Goal: Navigation & Orientation: Find specific page/section

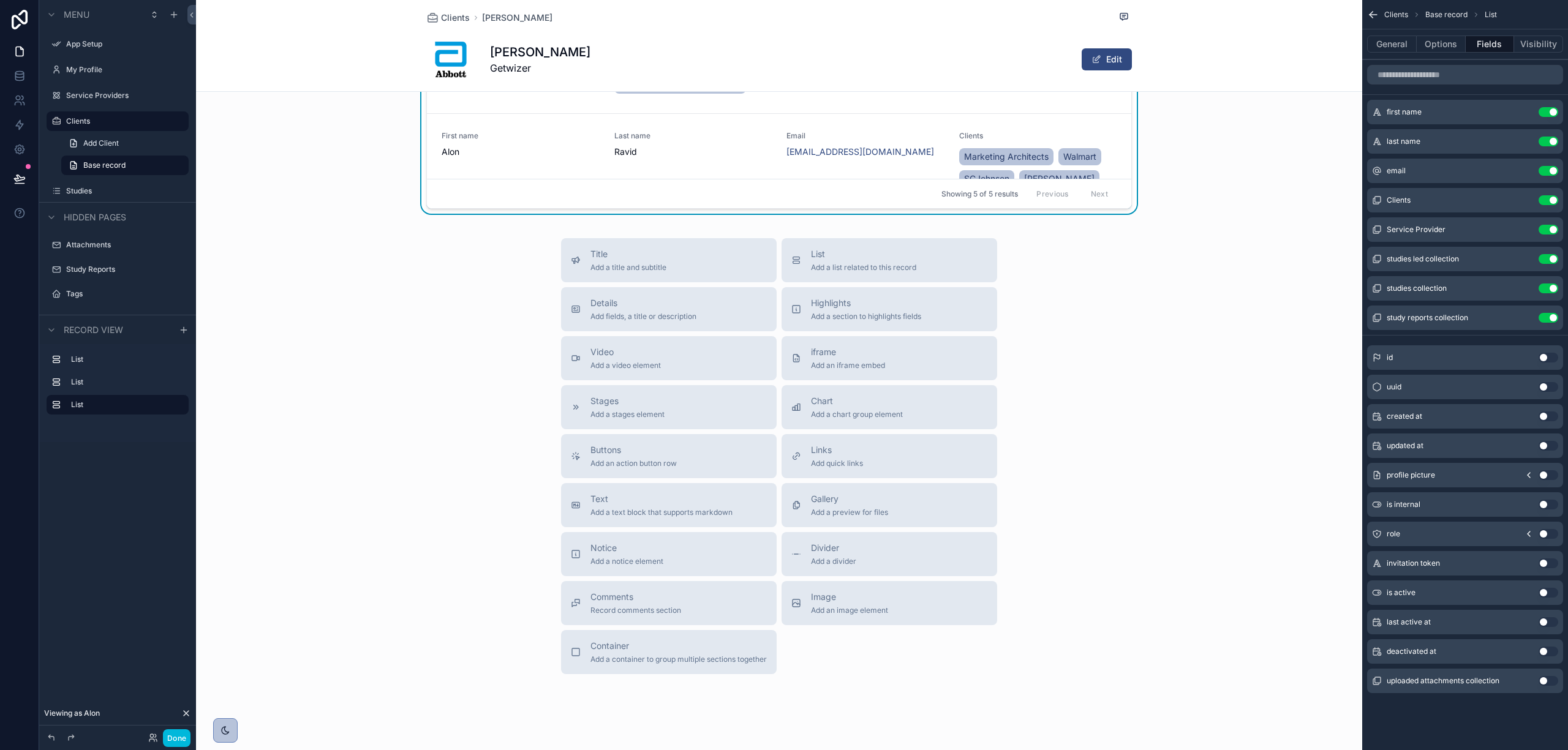
scroll to position [450, 0]
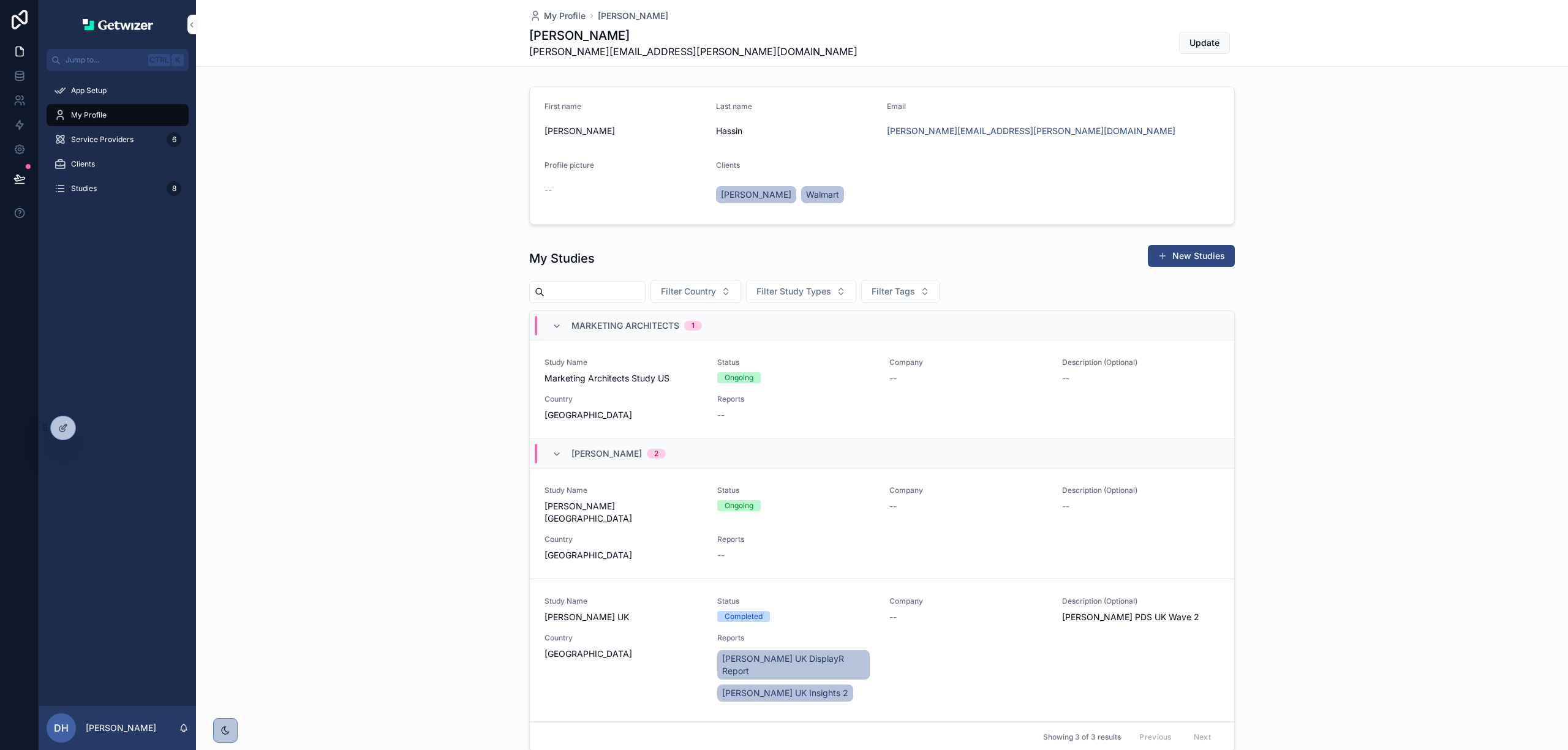
click at [574, 618] on div "Study Name [PERSON_NAME] UK Status Completed Company -- Description (Optional) …" at bounding box center [882, 650] width 675 height 107
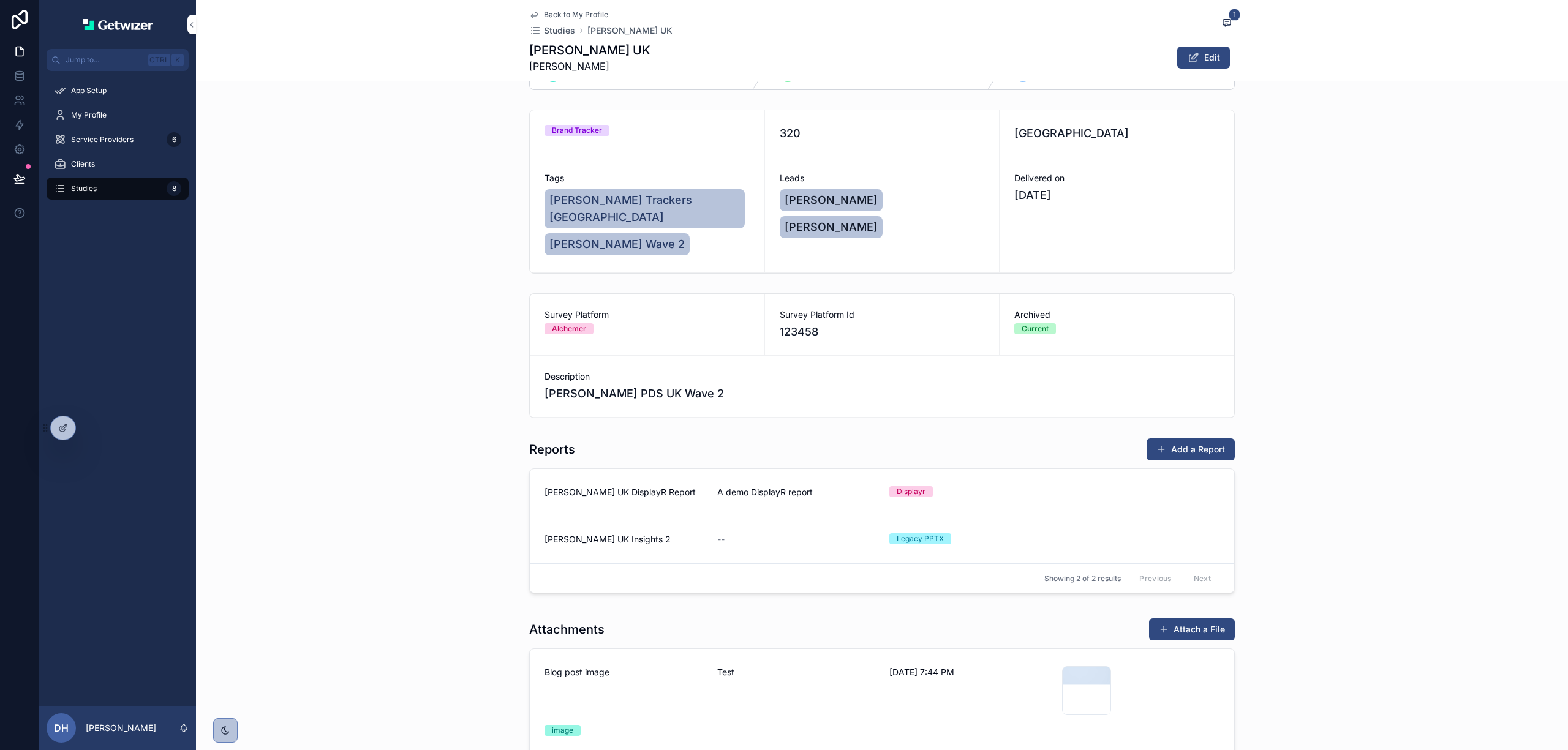
scroll to position [81, 0]
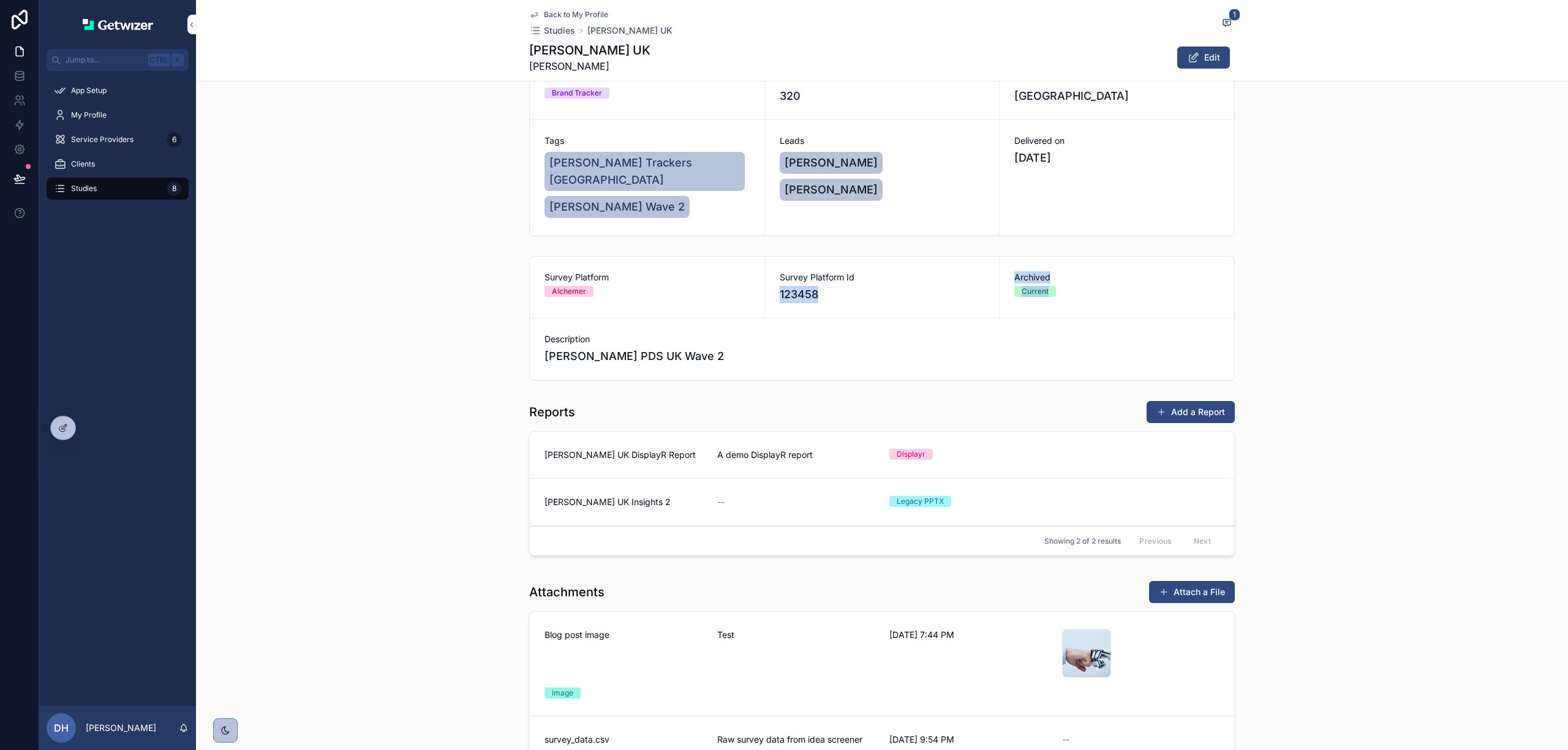
drag, startPoint x: 774, startPoint y: 275, endPoint x: 1057, endPoint y: 273, distance: 283.0
click at [1057, 273] on div "Survey Platform Alchemer Survey Platform Id 123458 Archived Current Description…" at bounding box center [882, 318] width 706 height 125
click at [903, 289] on div "Survey Platform Id 123458" at bounding box center [882, 287] width 234 height 62
drag, startPoint x: 62, startPoint y: 432, endPoint x: 222, endPoint y: 615, distance: 243.1
click at [222, 615] on div "Jump to... Ctrl K App Setup My Profile Service Providers 6 Clients Studies 8 DH…" at bounding box center [803, 375] width 1529 height 750
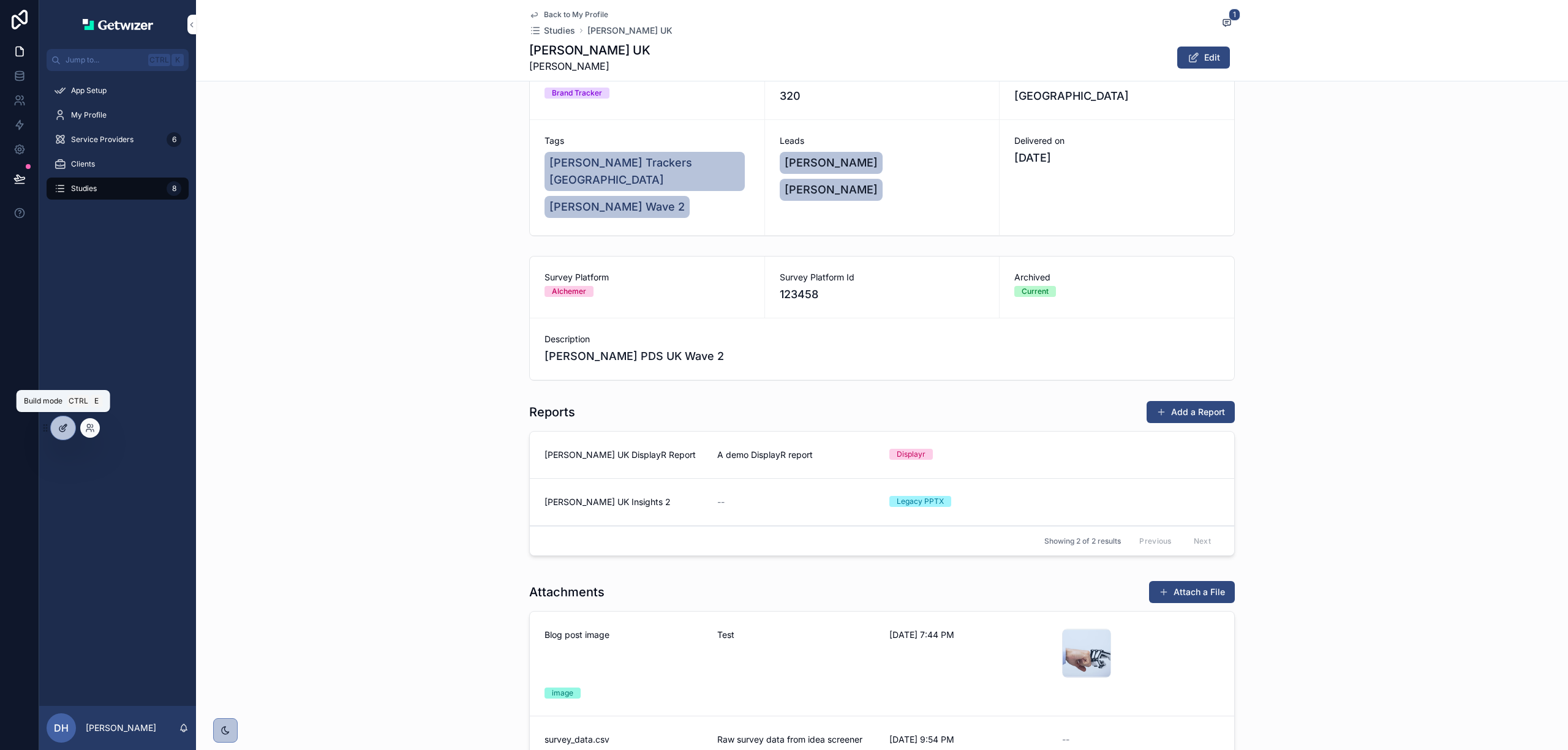
click at [65, 428] on icon at bounding box center [63, 428] width 10 height 10
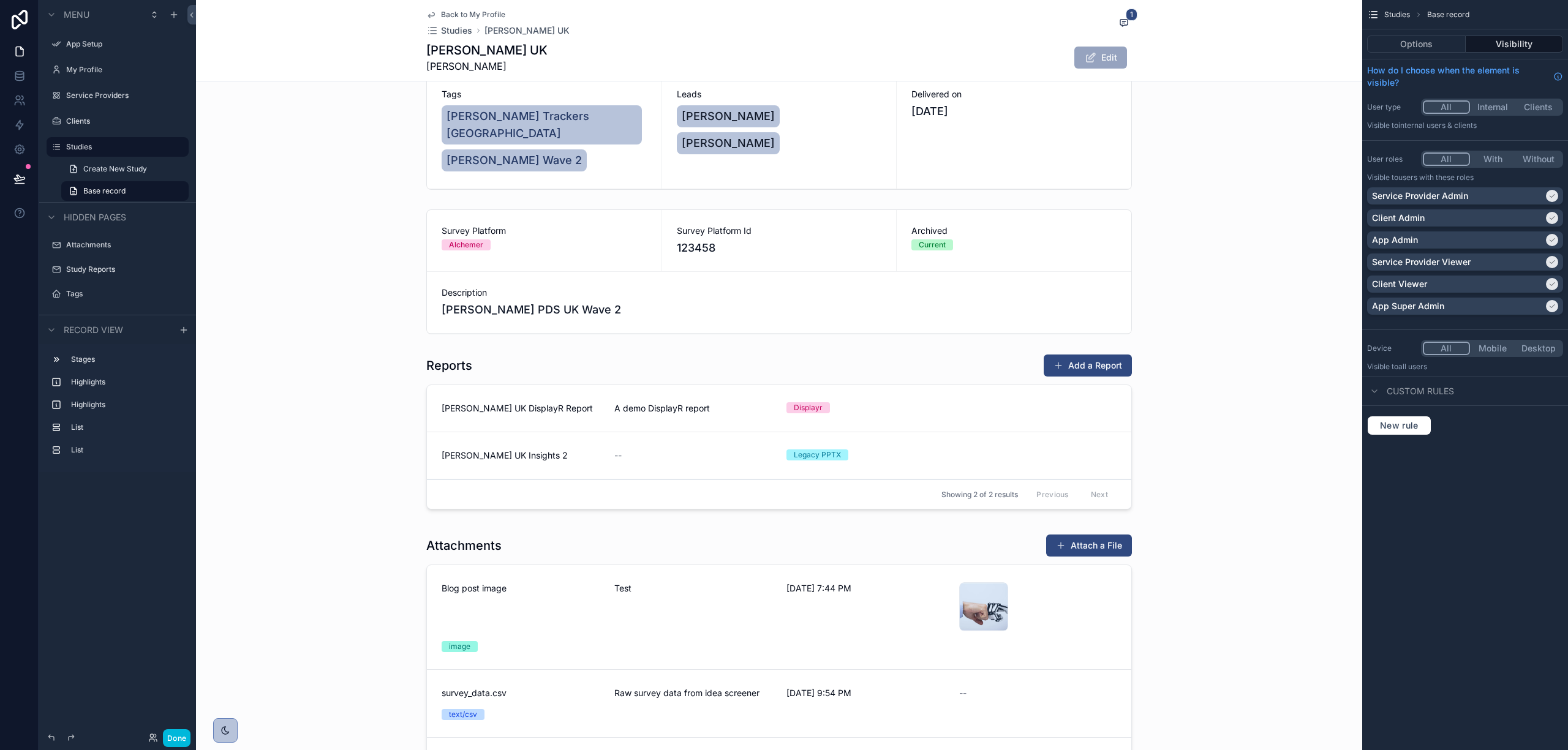
scroll to position [0, 0]
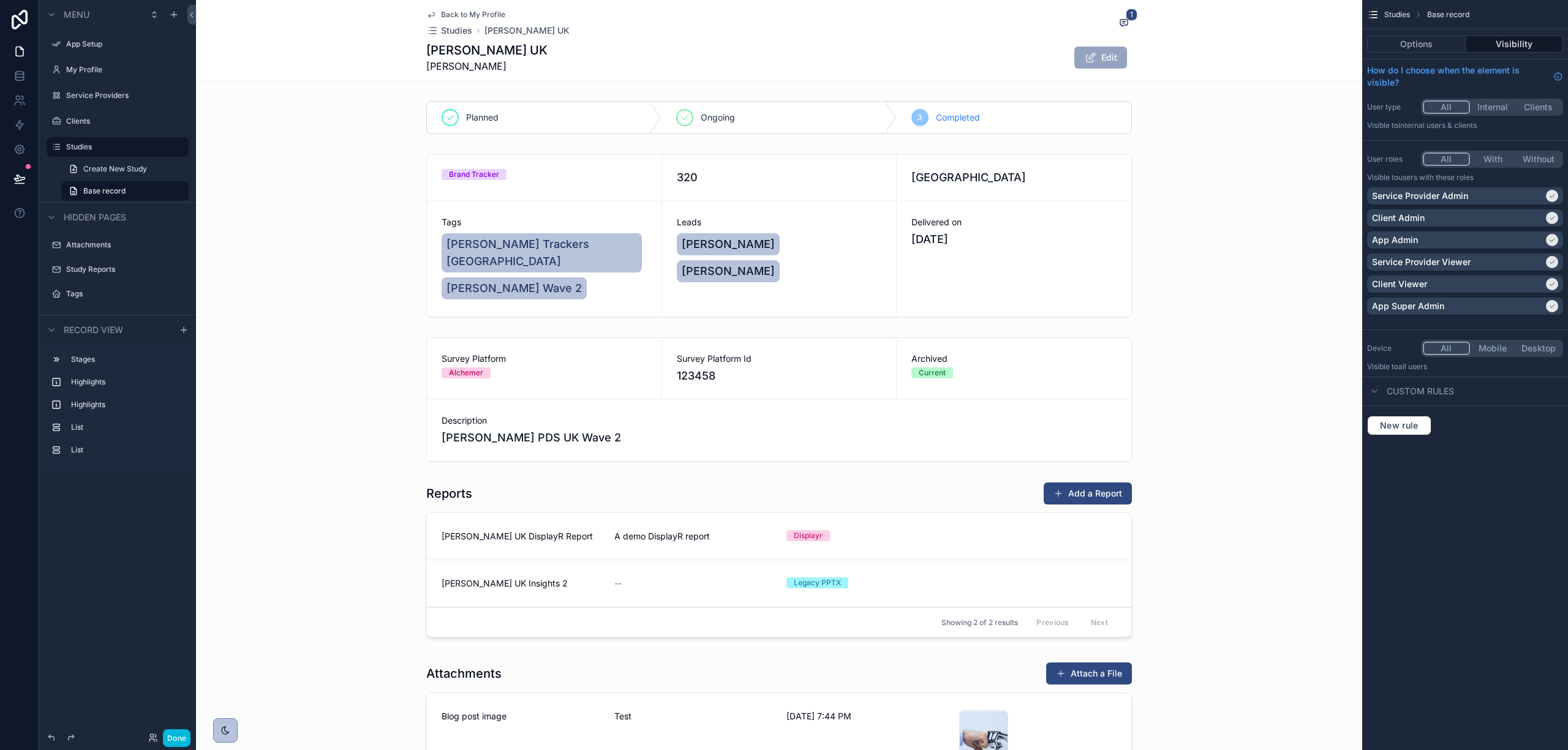
click at [457, 11] on span "Back to My Profile" at bounding box center [473, 15] width 64 height 10
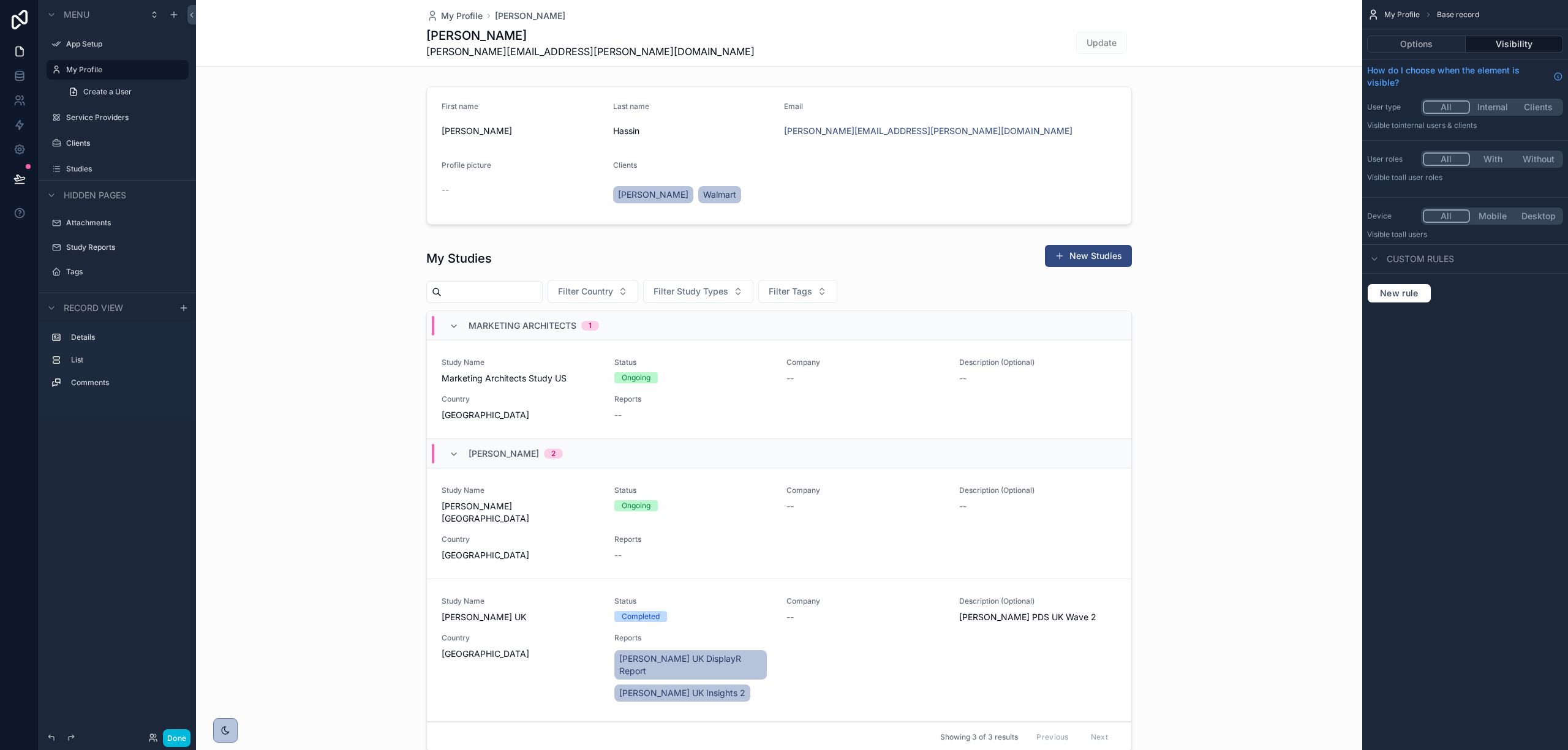
click at [1115, 300] on div "scrollable content" at bounding box center [779, 500] width 1166 height 522
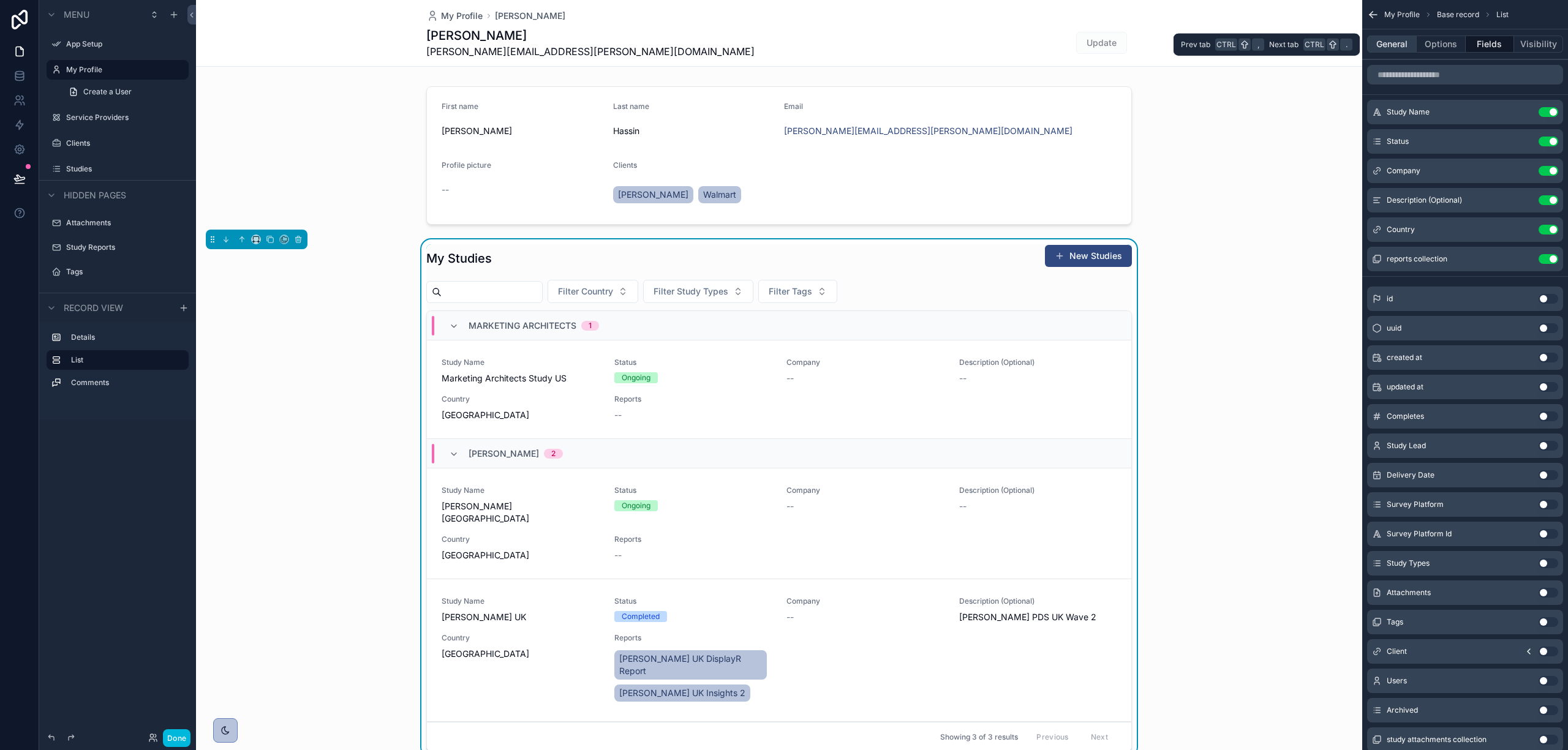
click at [1385, 45] on button "General" at bounding box center [1392, 44] width 50 height 17
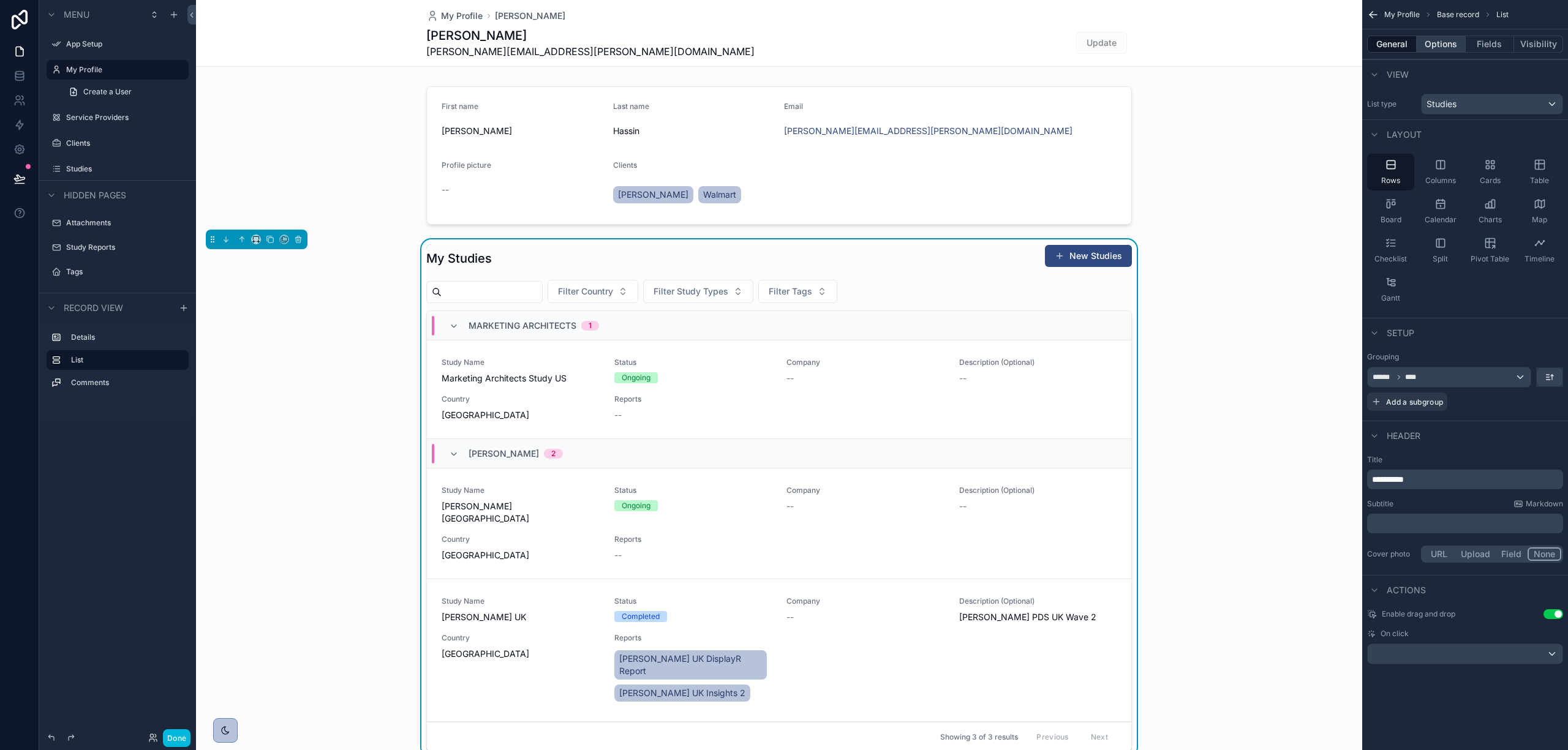
click at [1432, 37] on button "Options" at bounding box center [1441, 44] width 49 height 17
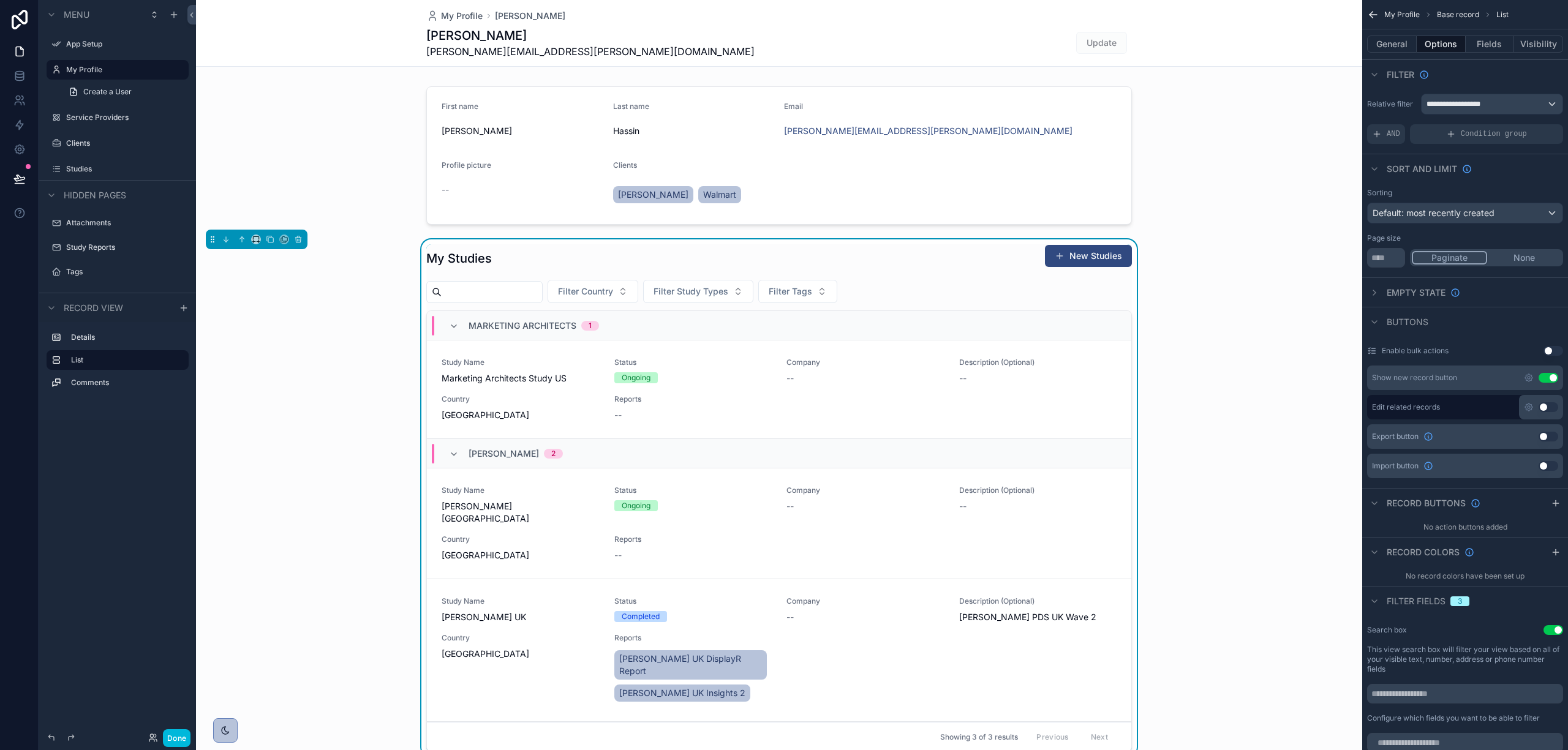
click at [1551, 375] on button "Use setting" at bounding box center [1549, 378] width 20 height 10
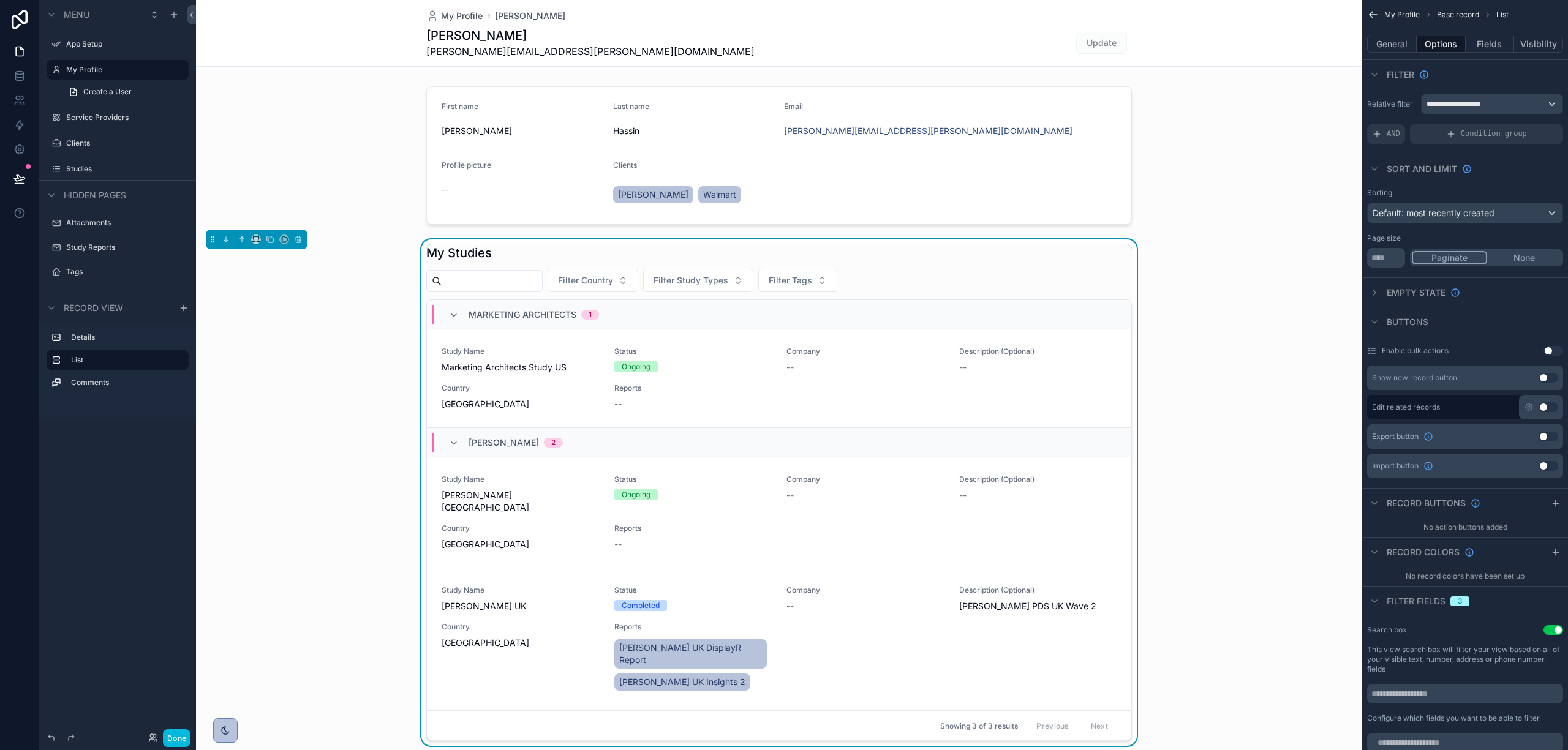
click at [1291, 375] on div "My Studies Filter Country Filter Study Types Filter Tags Marketing Architects 1…" at bounding box center [779, 495] width 1166 height 511
click at [1370, 13] on icon "scrollable content" at bounding box center [1373, 15] width 12 height 12
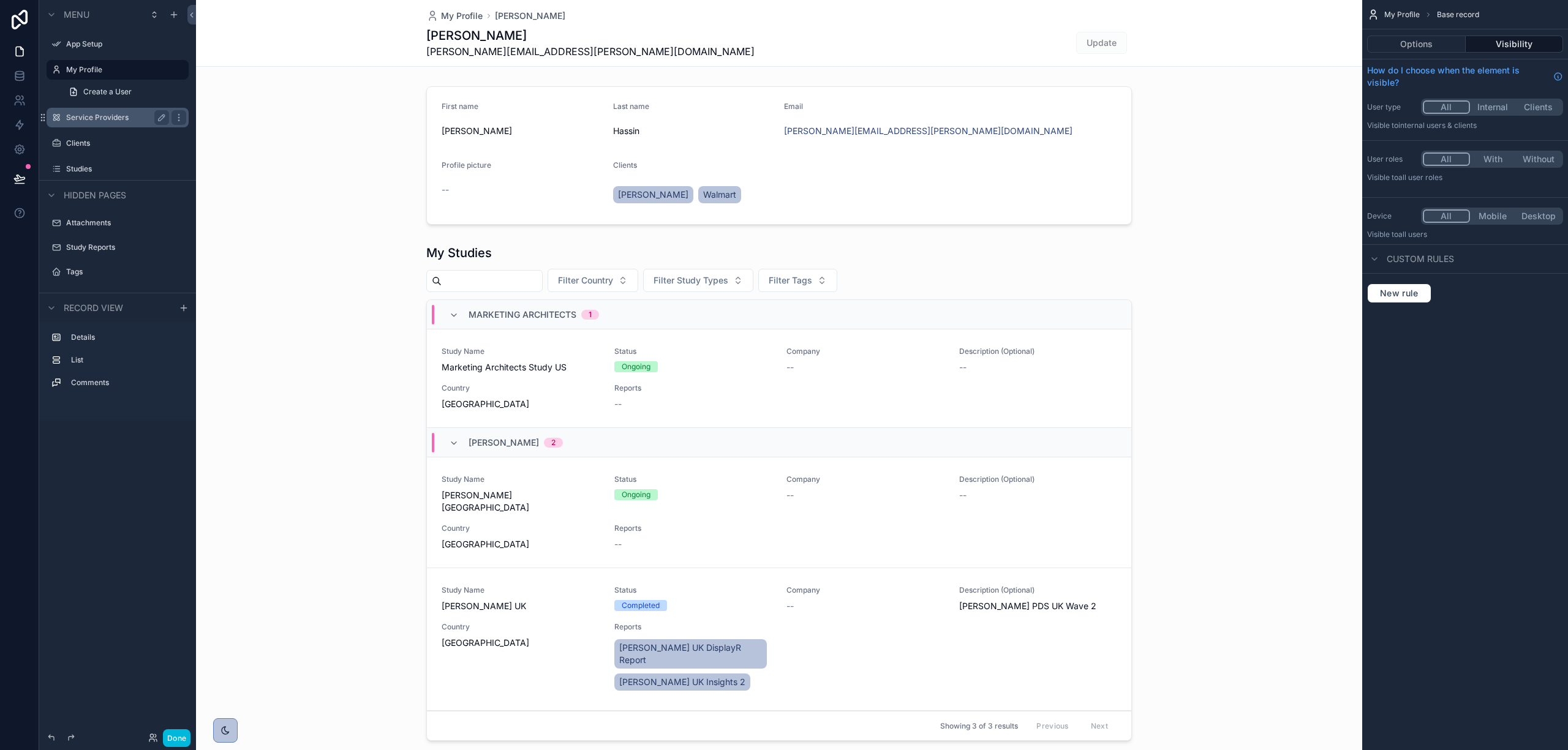
click at [118, 118] on label "Service Providers" at bounding box center [115, 117] width 98 height 10
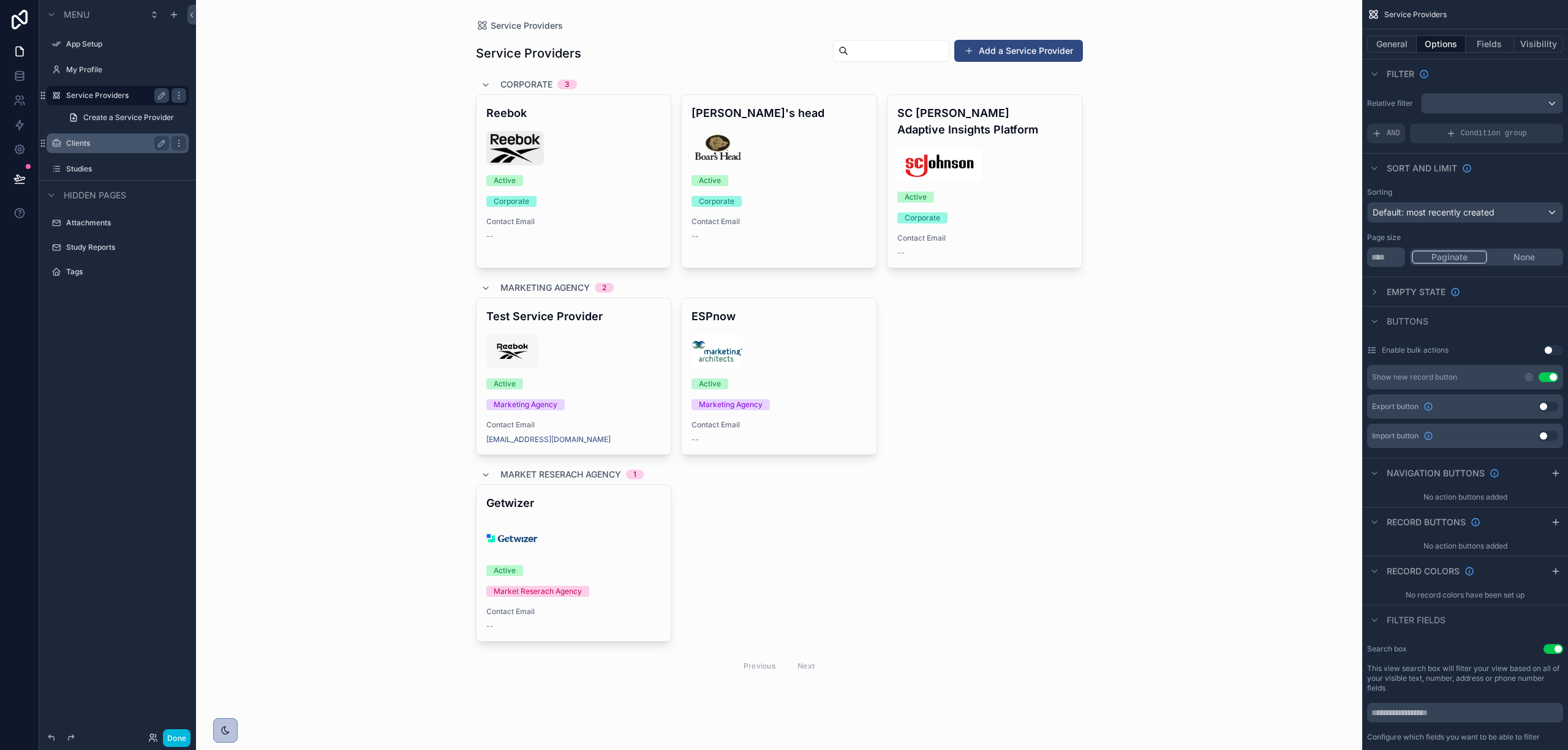
click at [76, 144] on label "Clients" at bounding box center [115, 144] width 98 height 10
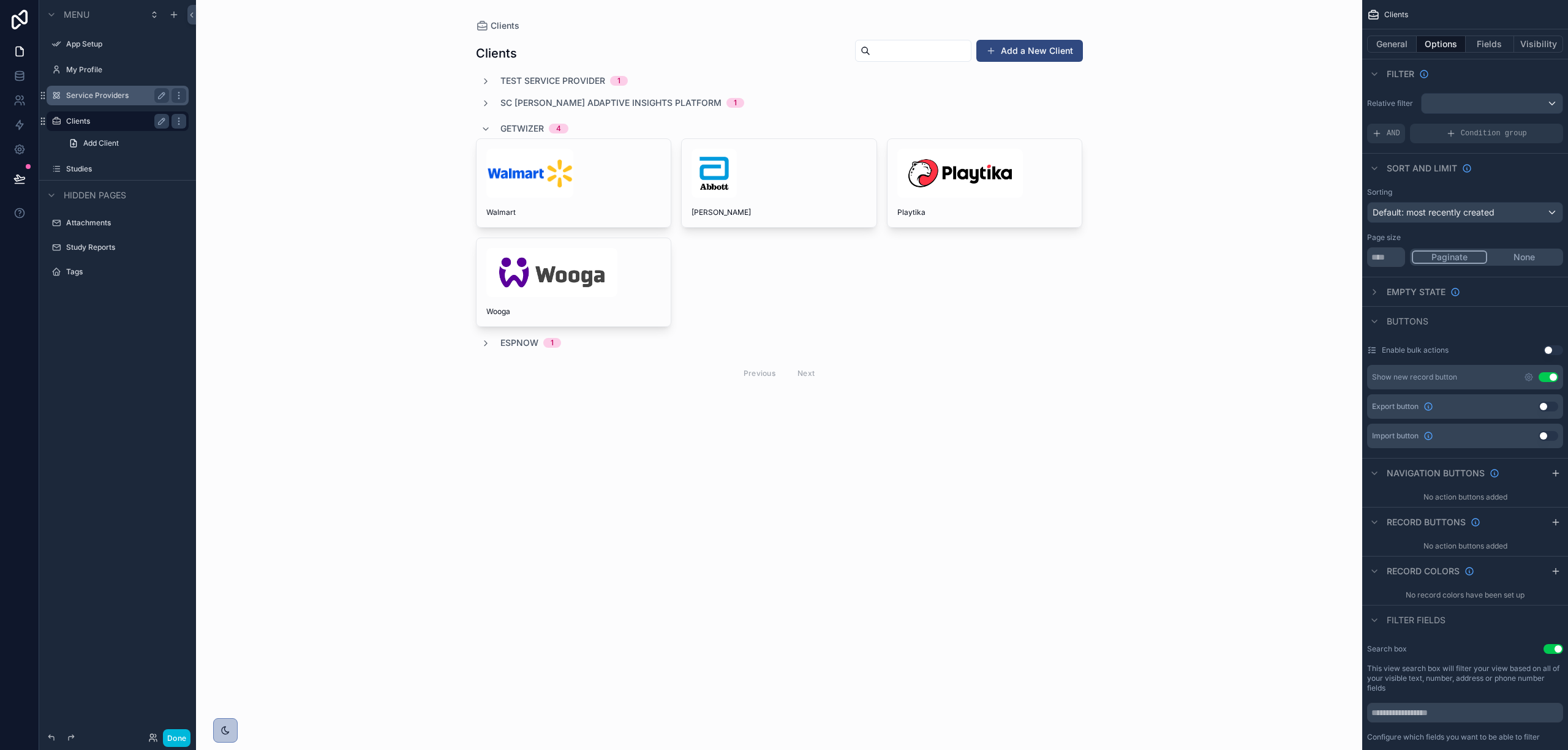
click at [795, 194] on div "scrollable content" at bounding box center [780, 213] width 627 height 427
click at [817, 193] on div "scrollable content" at bounding box center [779, 173] width 175 height 49
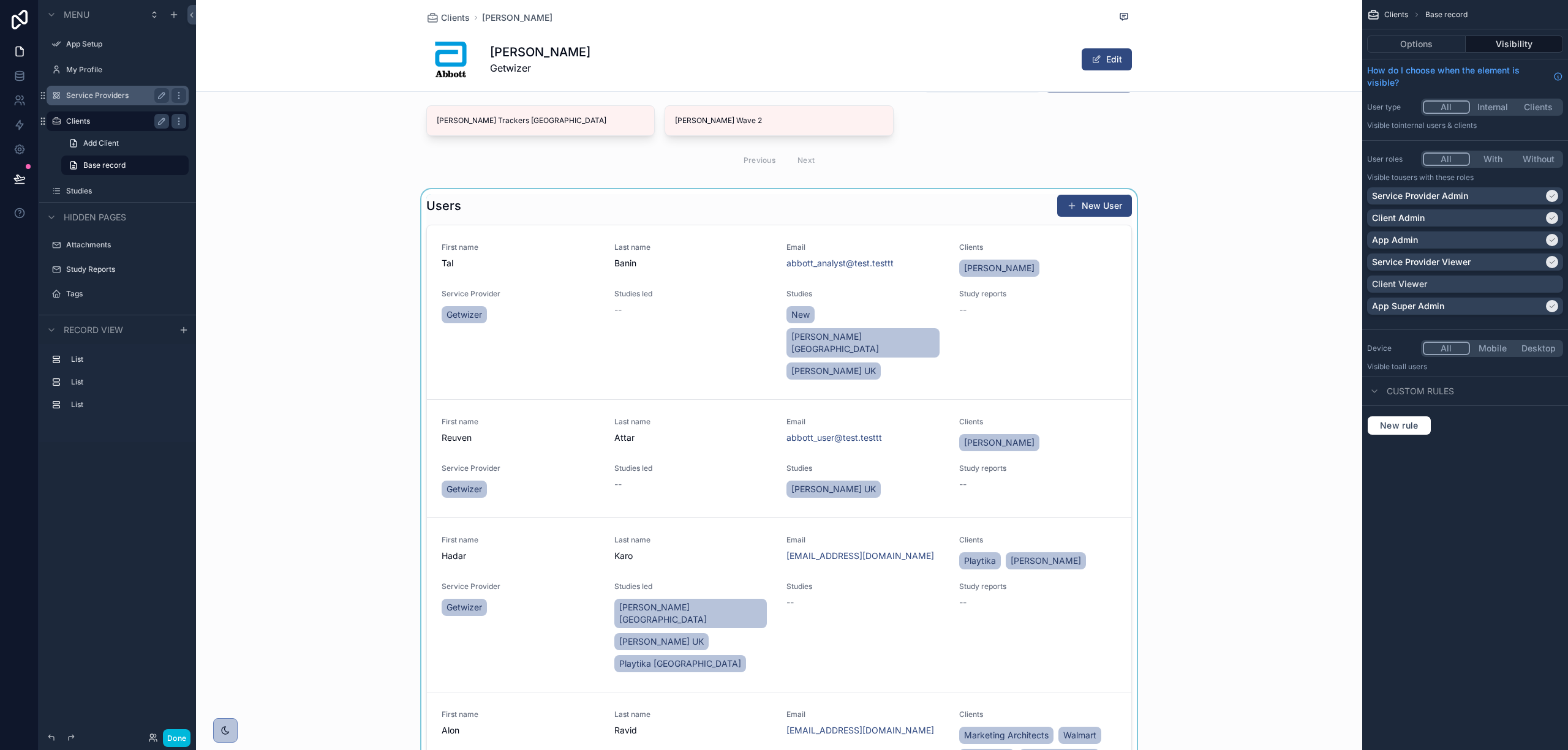
scroll to position [408, 0]
drag, startPoint x: 1117, startPoint y: 266, endPoint x: 1114, endPoint y: 392, distance: 126.0
click at [1114, 392] on div "scrollable content" at bounding box center [779, 495] width 1166 height 608
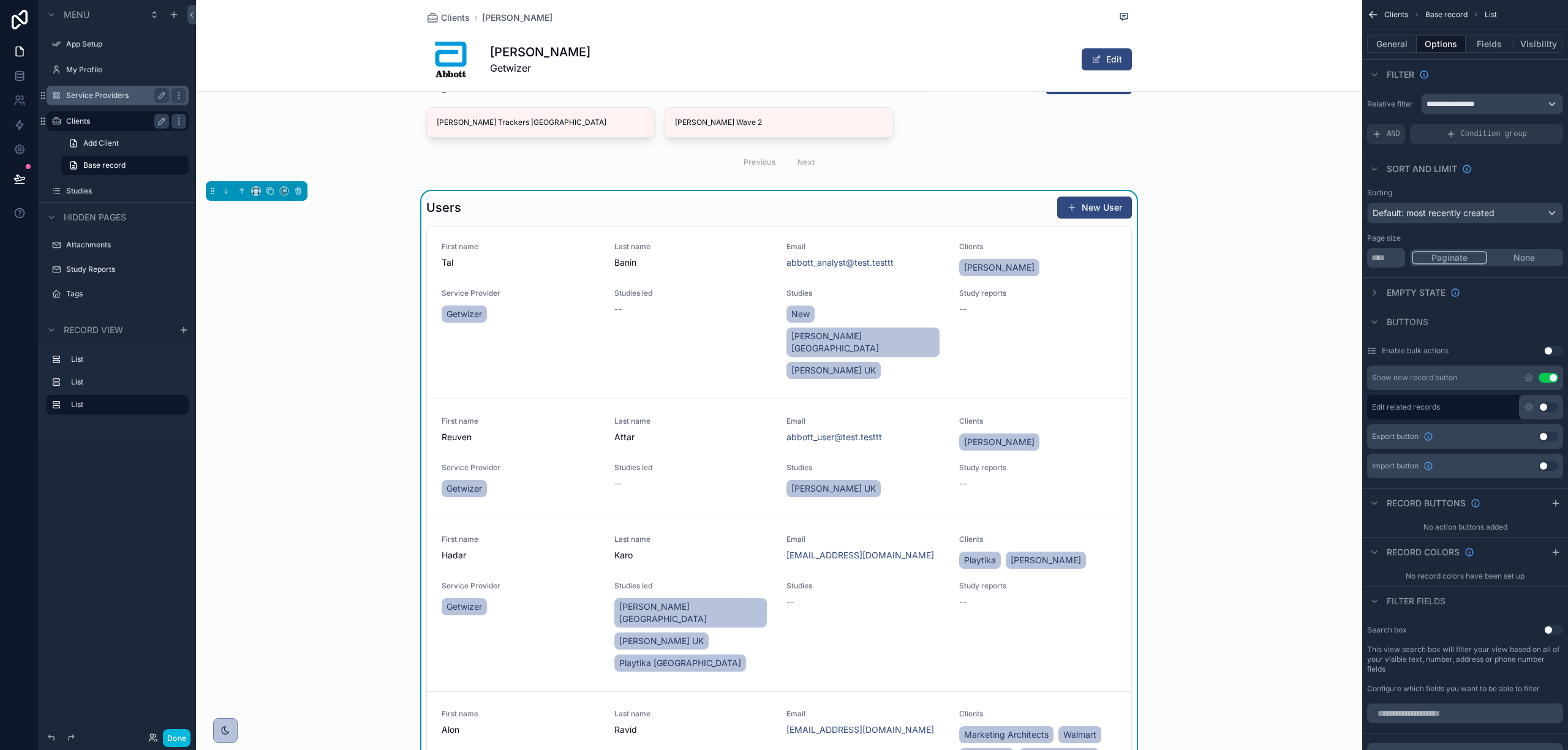
scroll to position [0, 0]
click at [543, 227] on link "First name Tal Last name Banin Email abbott_analyst@test.testtt Clients Abbott …" at bounding box center [779, 314] width 704 height 175
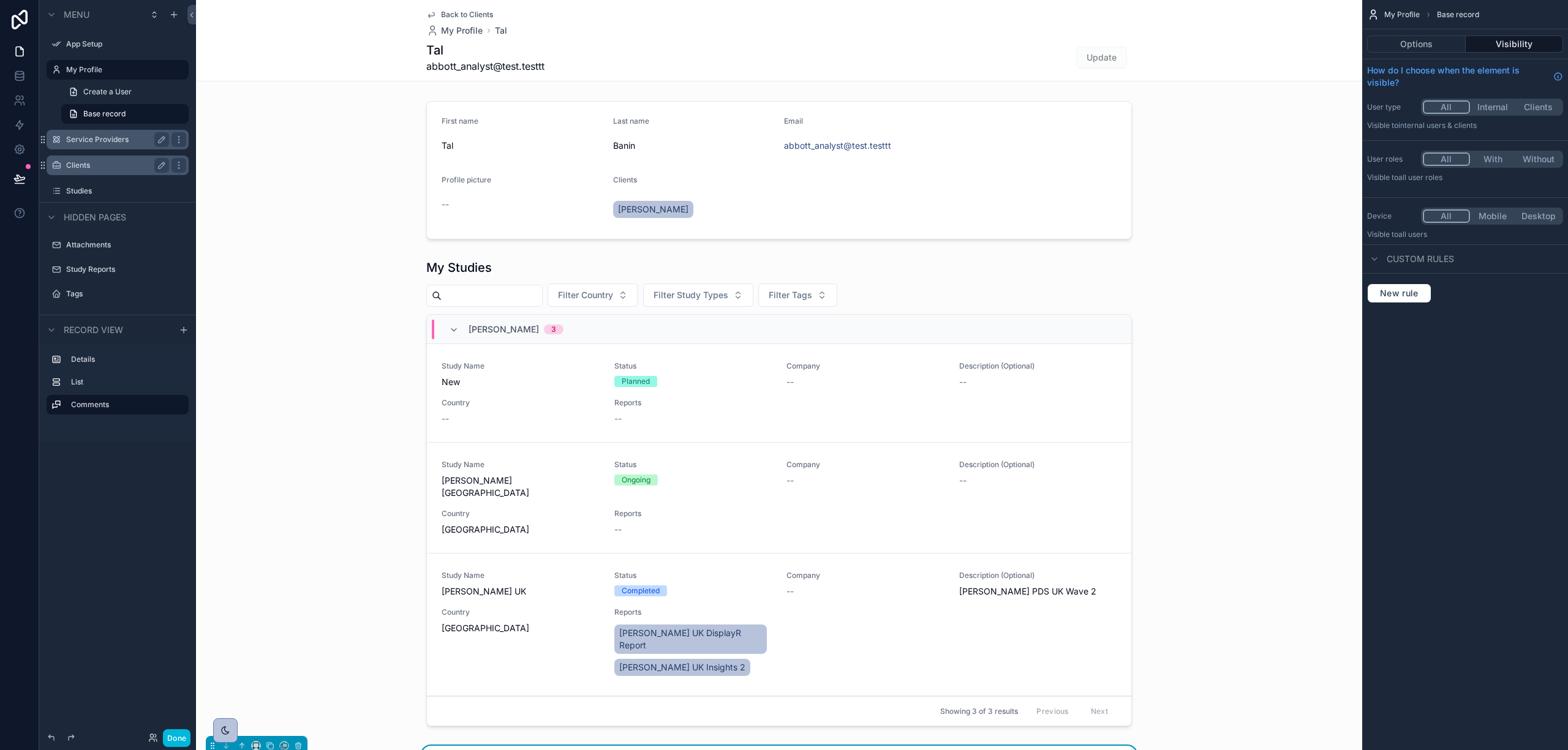
click at [473, 10] on span "Back to Clients" at bounding box center [467, 15] width 52 height 10
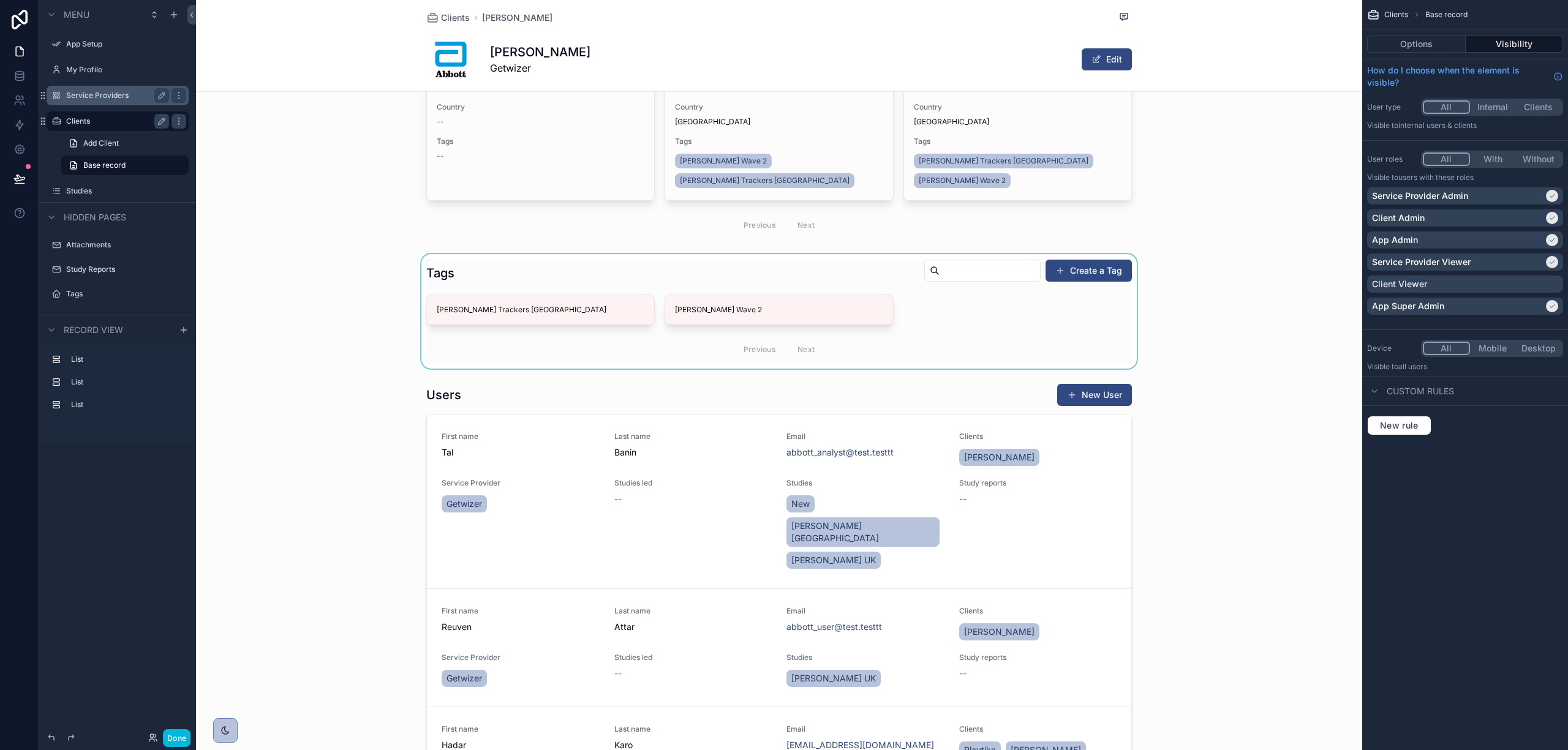
scroll to position [326, 0]
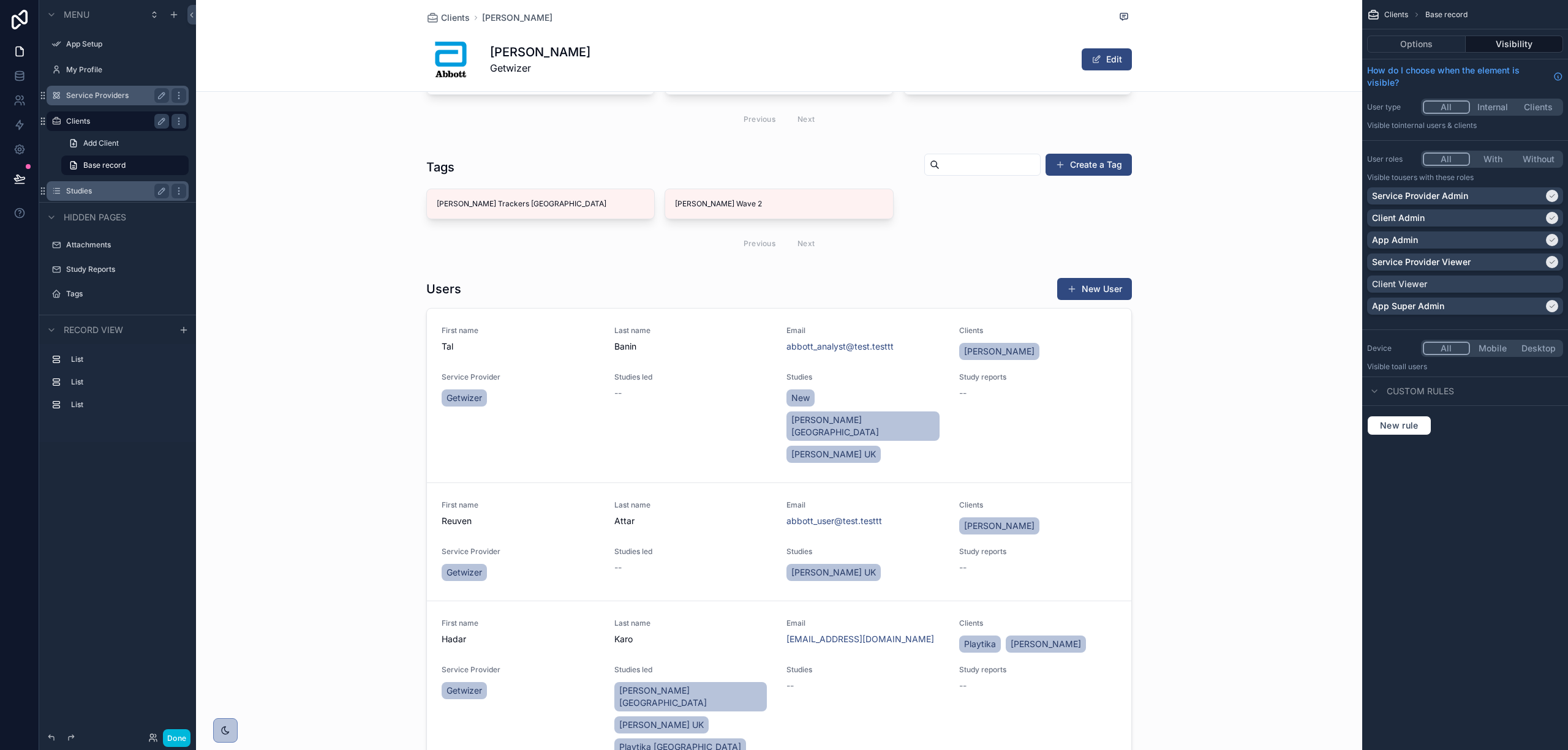
click at [86, 186] on label "Studies" at bounding box center [115, 191] width 98 height 10
